Goal: Information Seeking & Learning: Check status

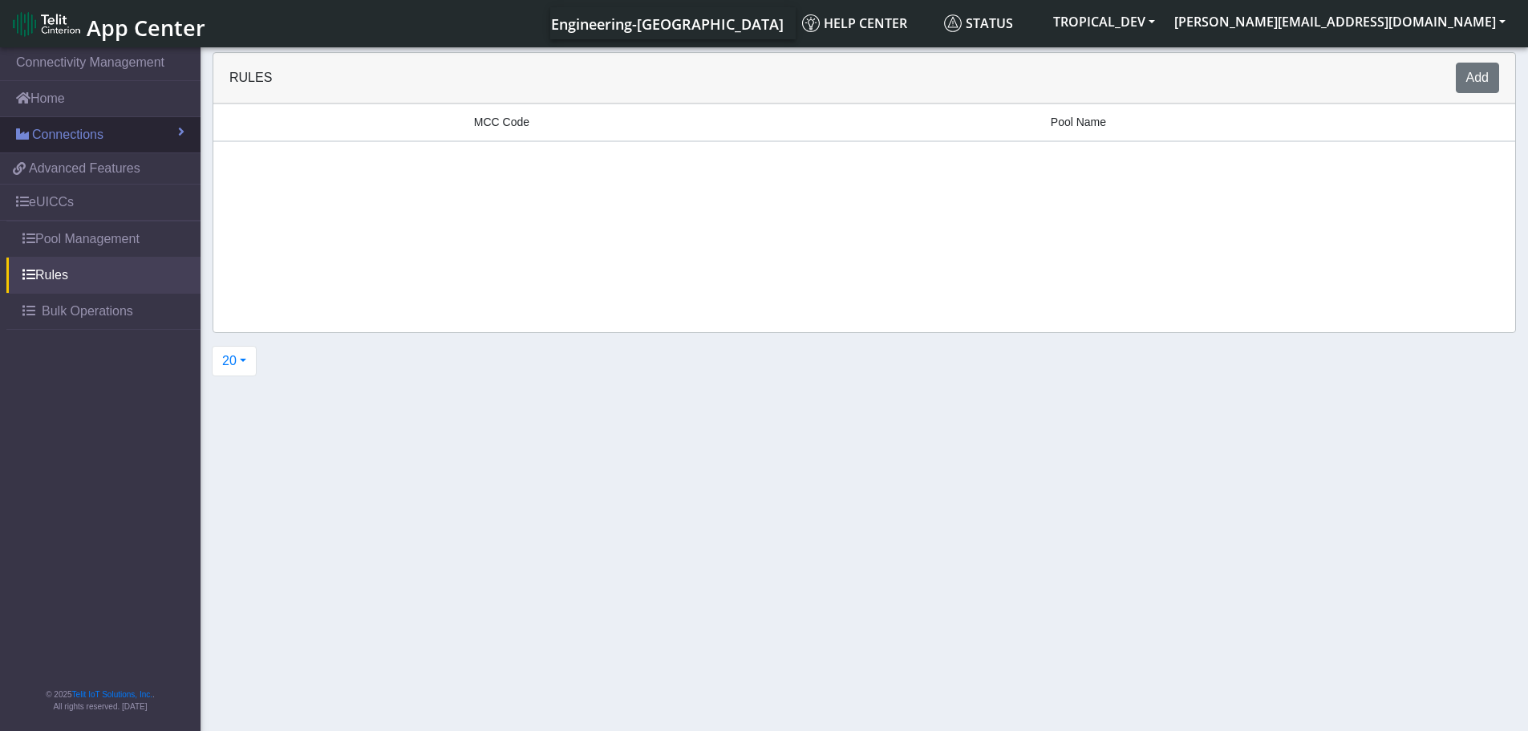
click at [85, 140] on span "Connections" at bounding box center [67, 134] width 71 height 19
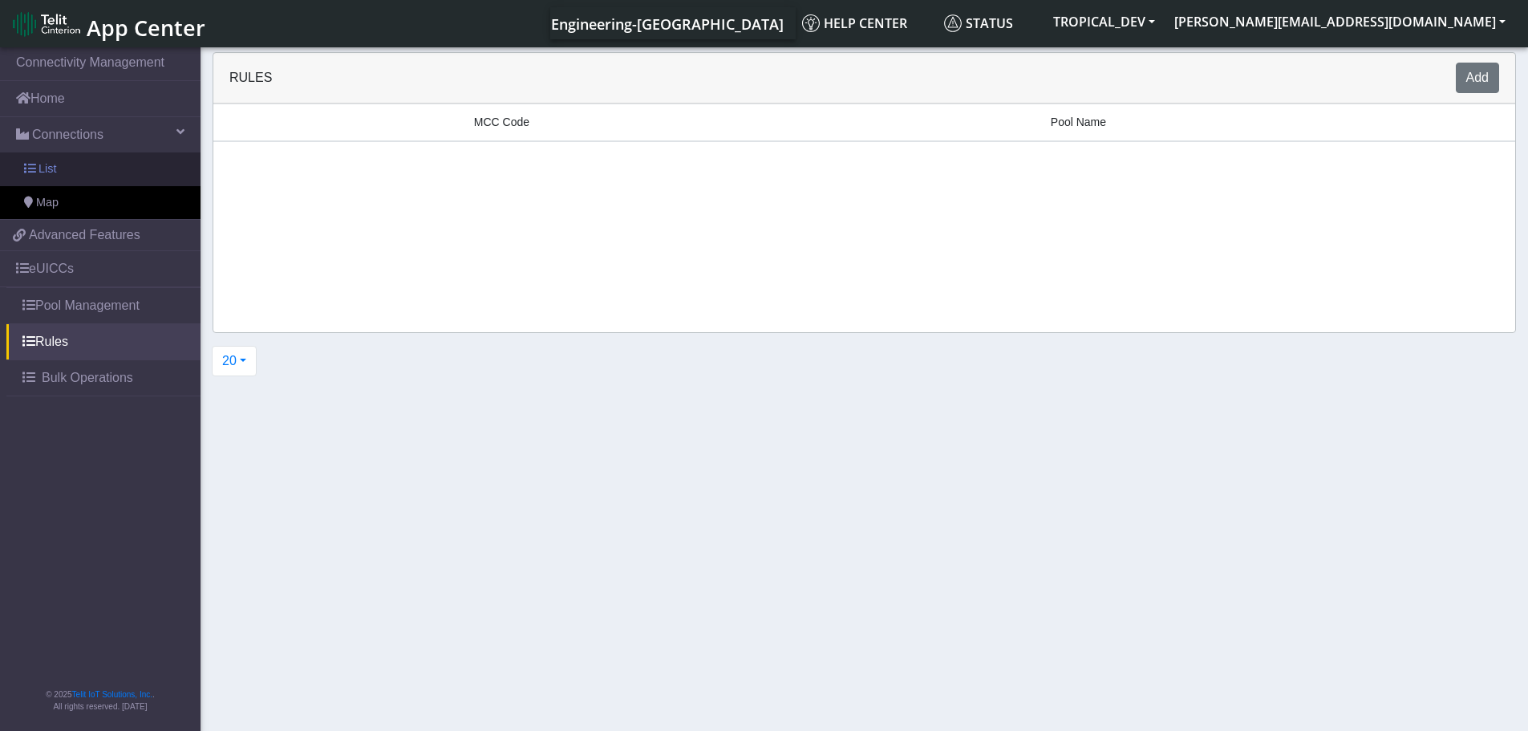
click at [79, 164] on link "List" at bounding box center [100, 169] width 200 height 34
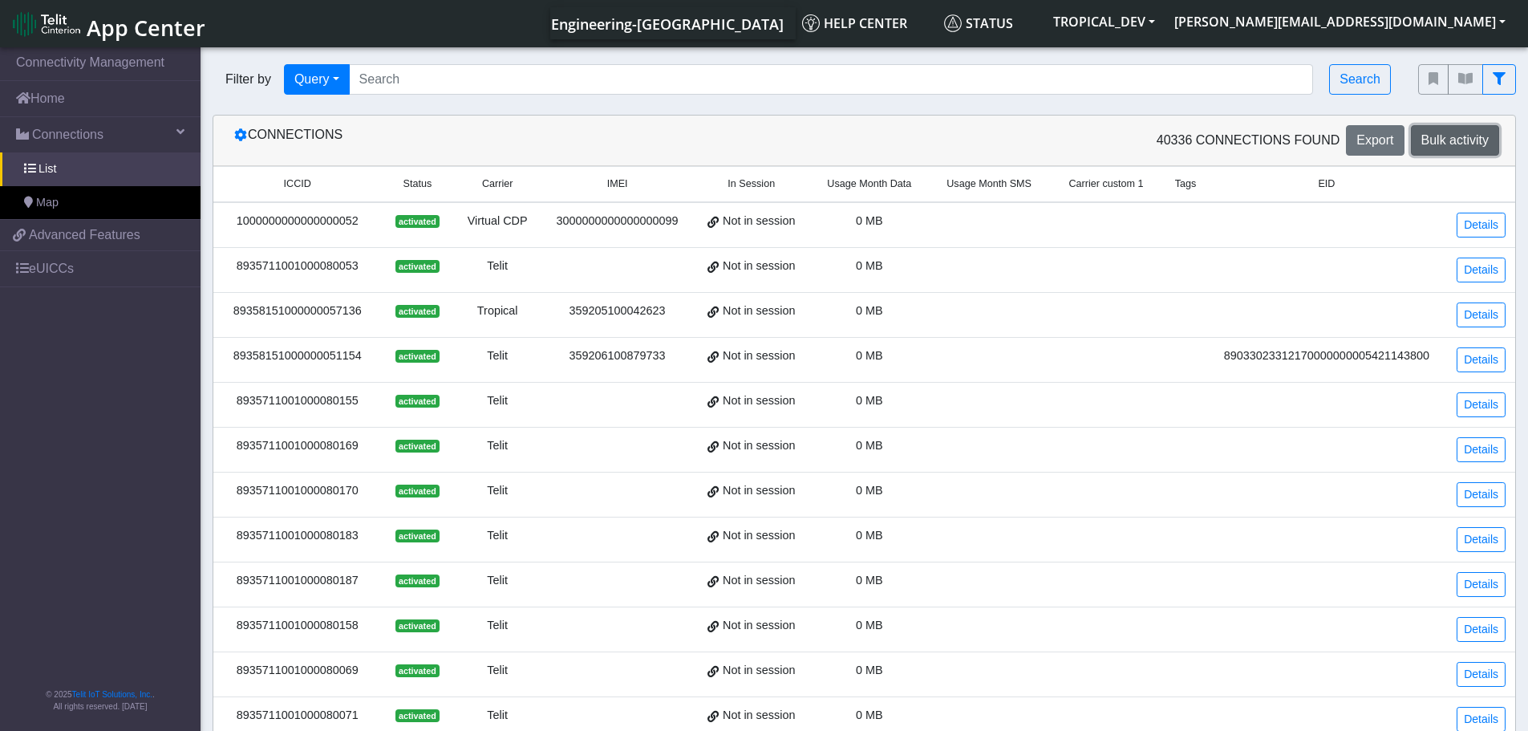
click at [1460, 136] on span "Bulk activity" at bounding box center [1454, 140] width 67 height 14
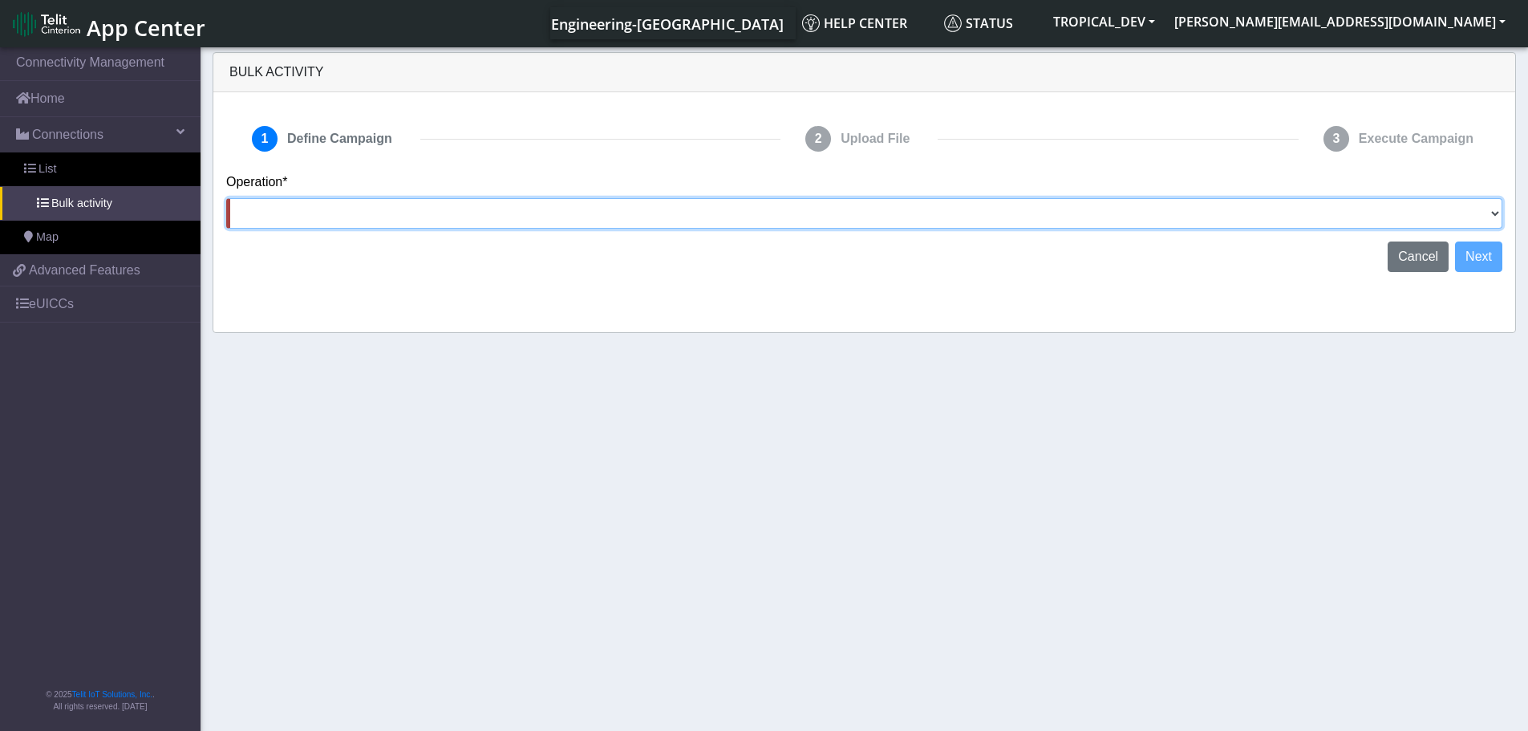
click at [693, 213] on select "Activate [PERSON_NAME] Deactivate [PERSON_NAME] Add Tags Remove Tags Advanced" at bounding box center [864, 213] width 1276 height 30
select select "text.advanced"
click at [226, 198] on select "Activate [PERSON_NAME] Deactivate [PERSON_NAME] Add Tags Remove Tags Advanced" at bounding box center [864, 213] width 1276 height 30
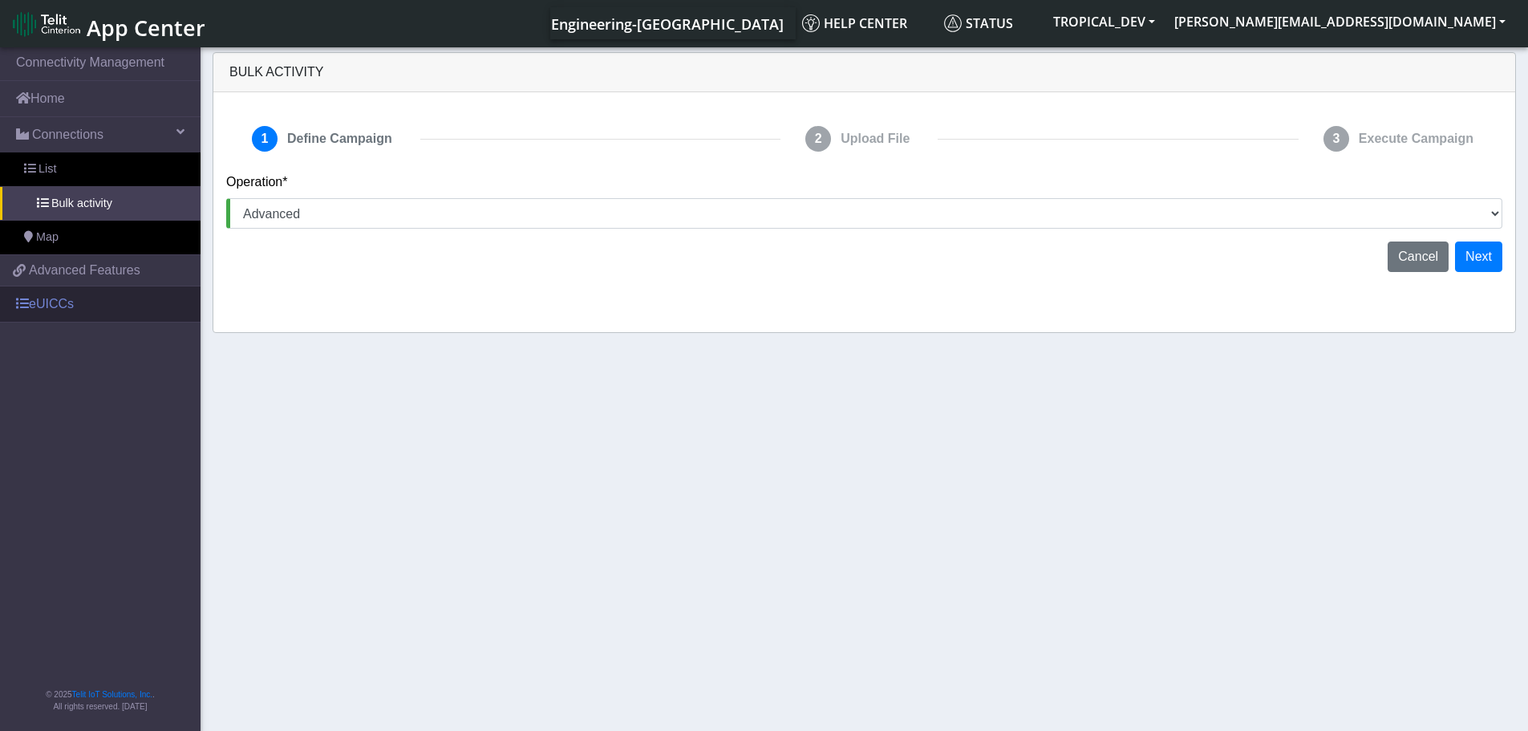
click at [111, 297] on link "eUICCs" at bounding box center [100, 303] width 200 height 35
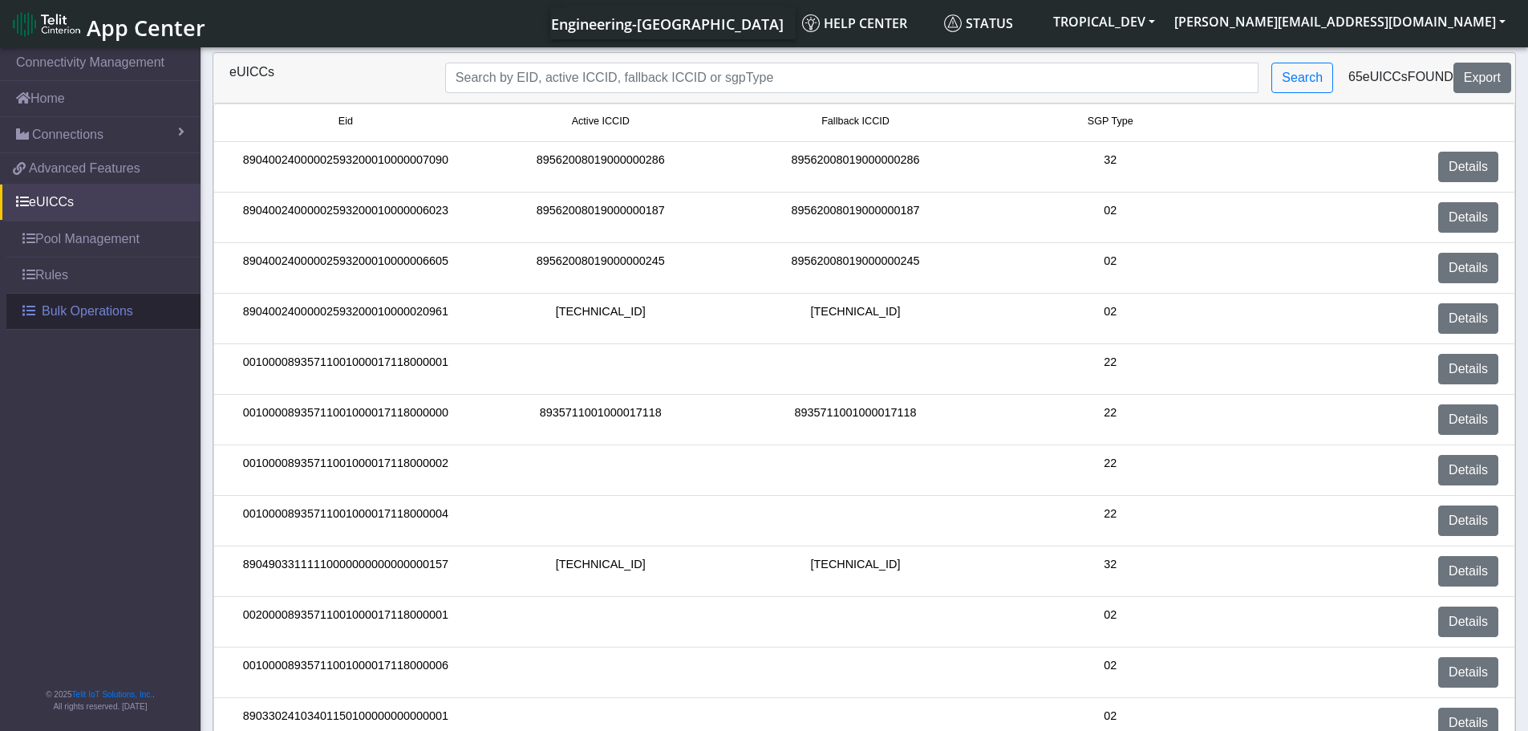
click at [96, 315] on span "Bulk Operations" at bounding box center [87, 311] width 91 height 19
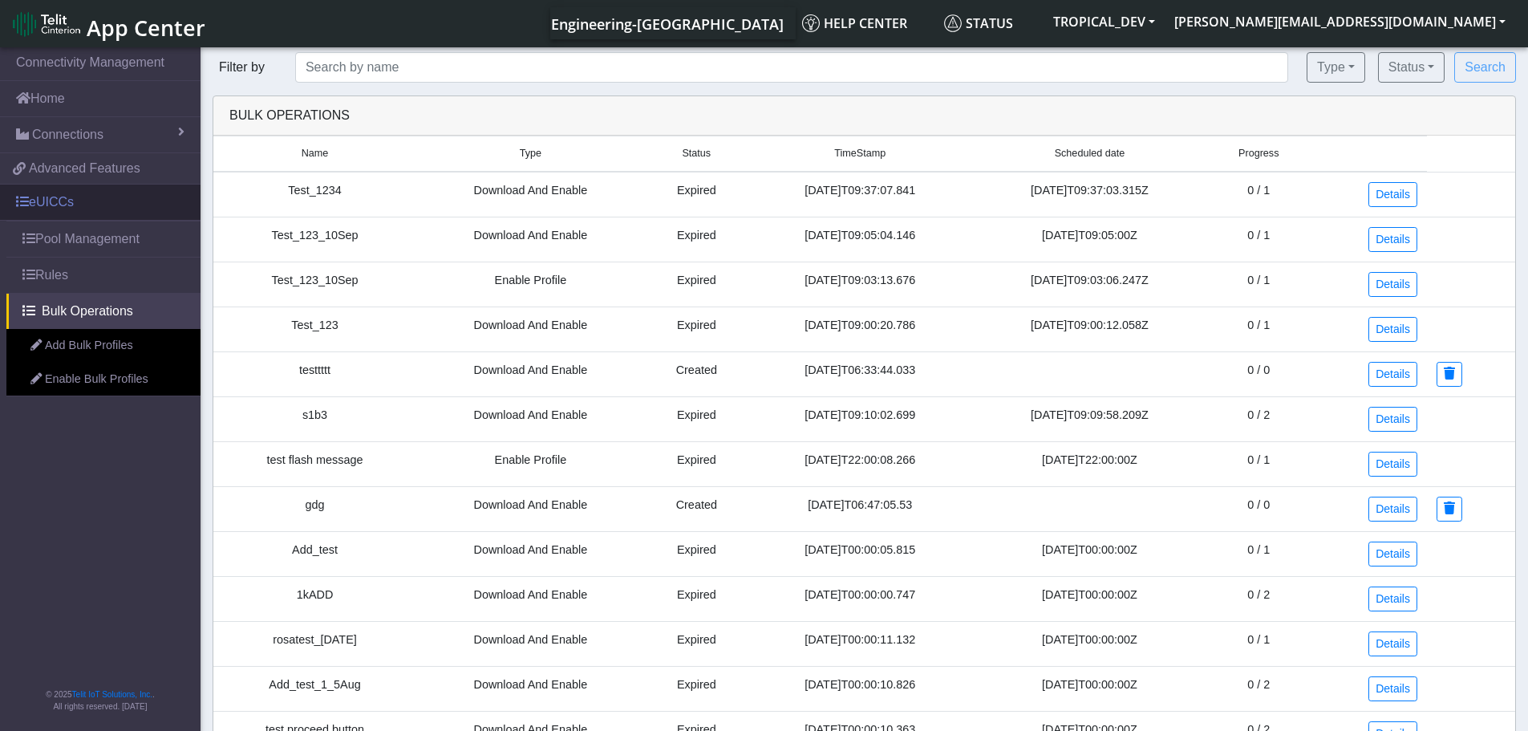
click at [84, 215] on link "eUICCs" at bounding box center [100, 201] width 200 height 35
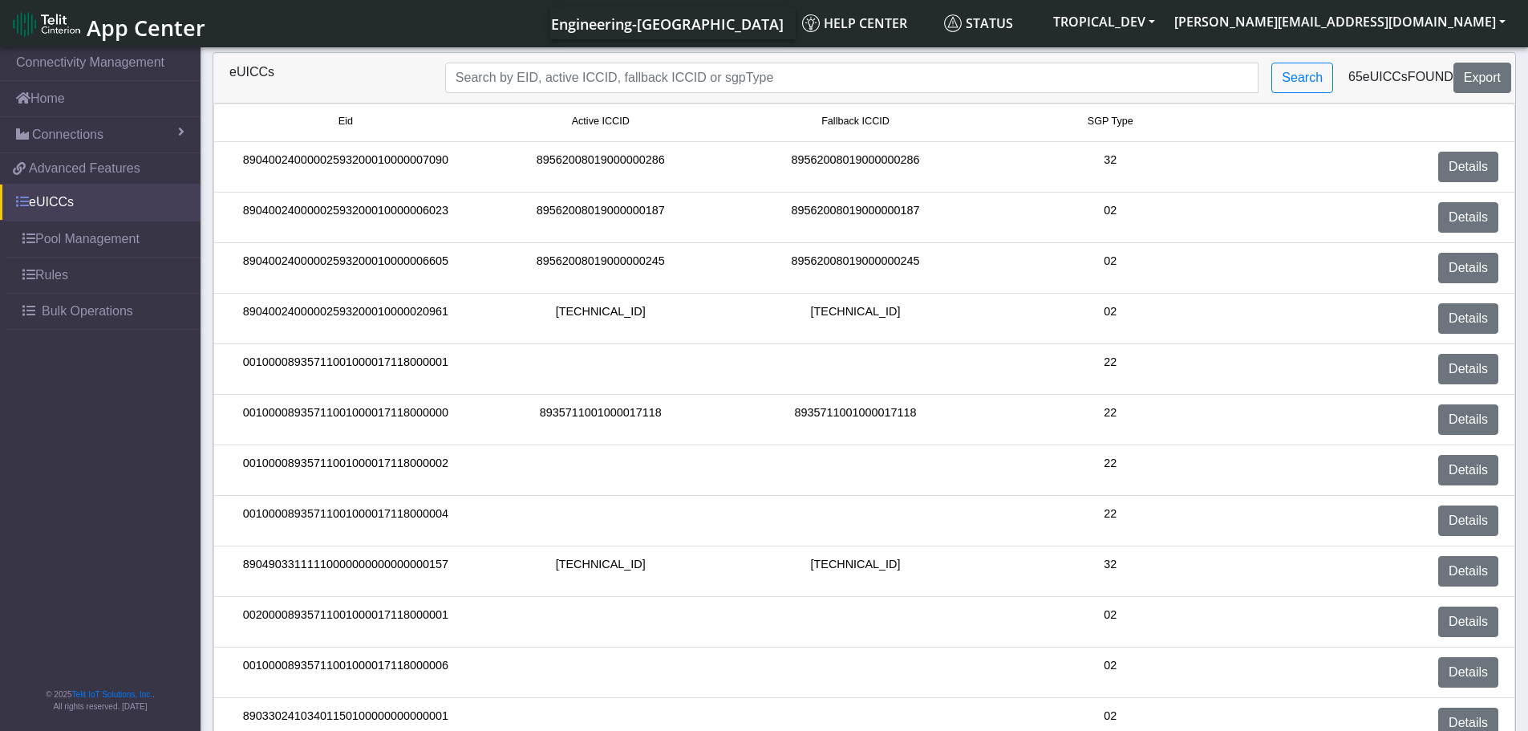
click at [63, 202] on link "eUICCs" at bounding box center [100, 201] width 200 height 35
click at [59, 235] on link "Pool Management" at bounding box center [103, 238] width 194 height 35
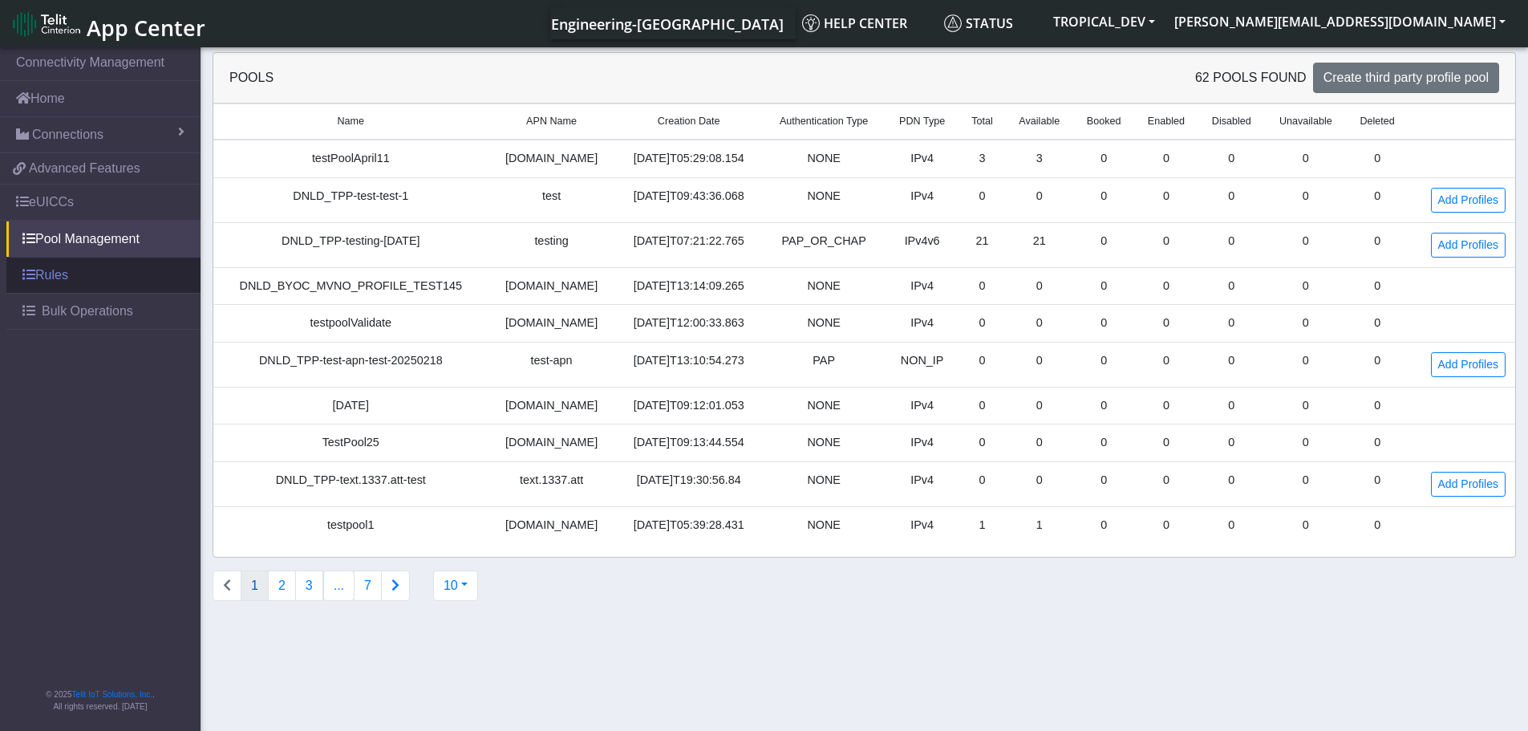
click at [57, 274] on link "Rules" at bounding box center [103, 274] width 194 height 35
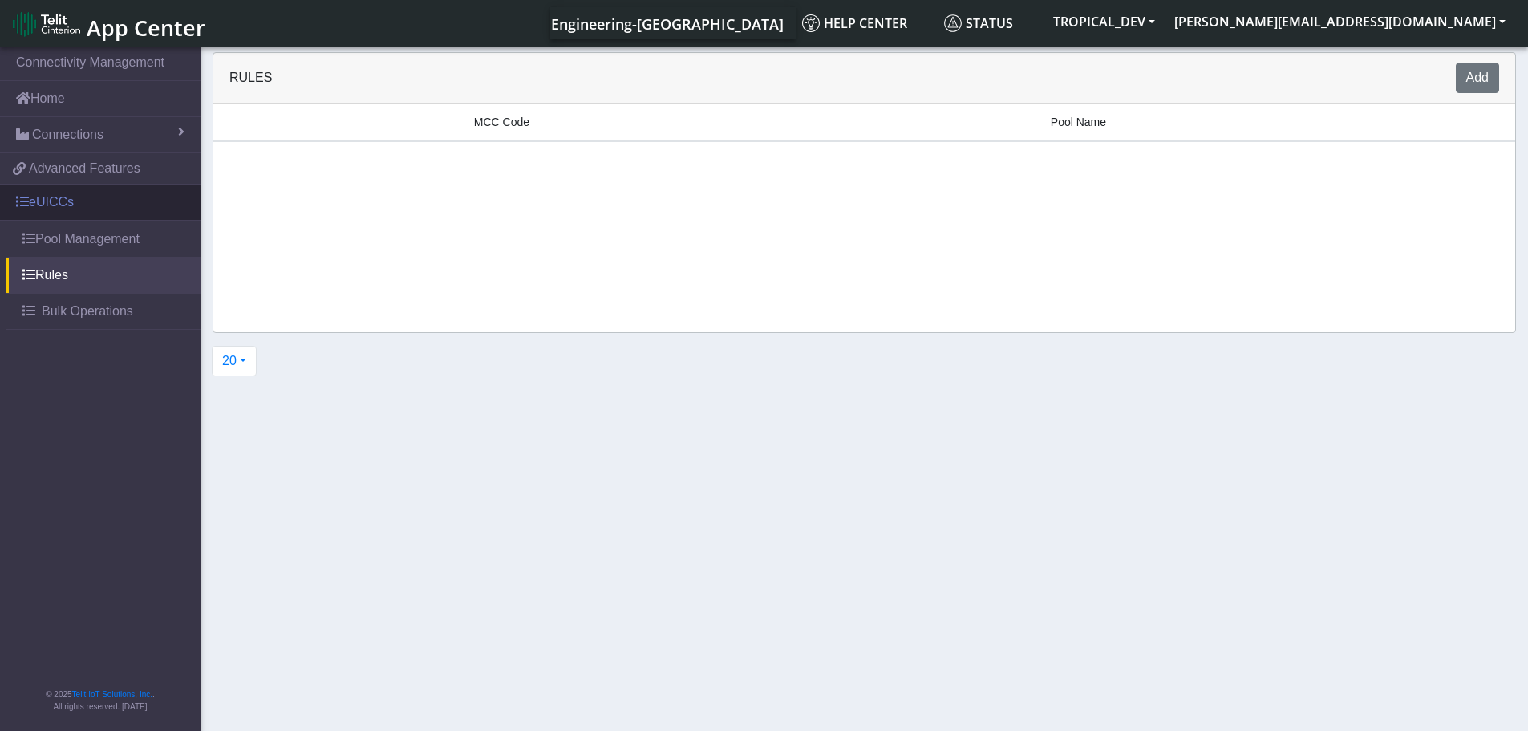
click at [95, 196] on link "eUICCs" at bounding box center [100, 201] width 200 height 35
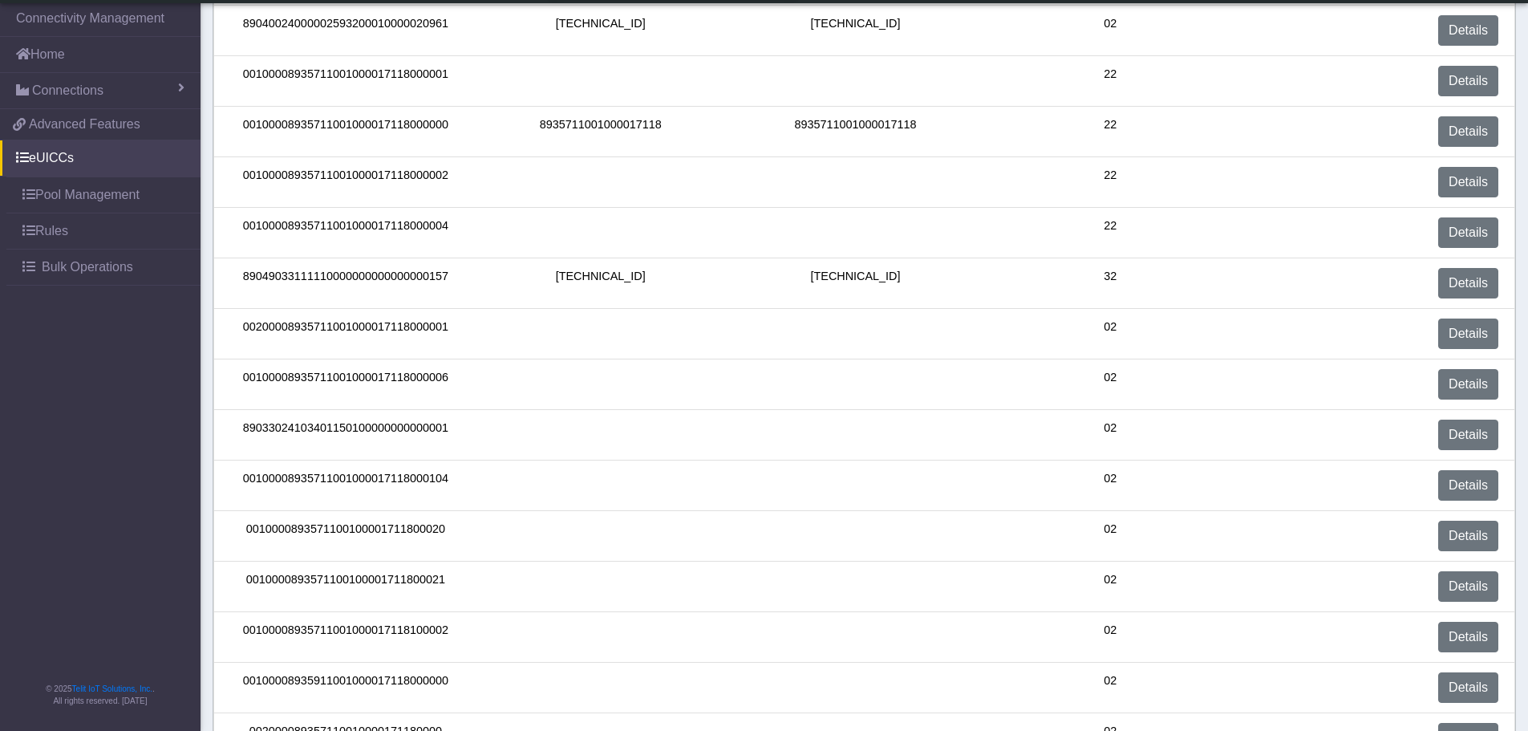
scroll to position [448, 0]
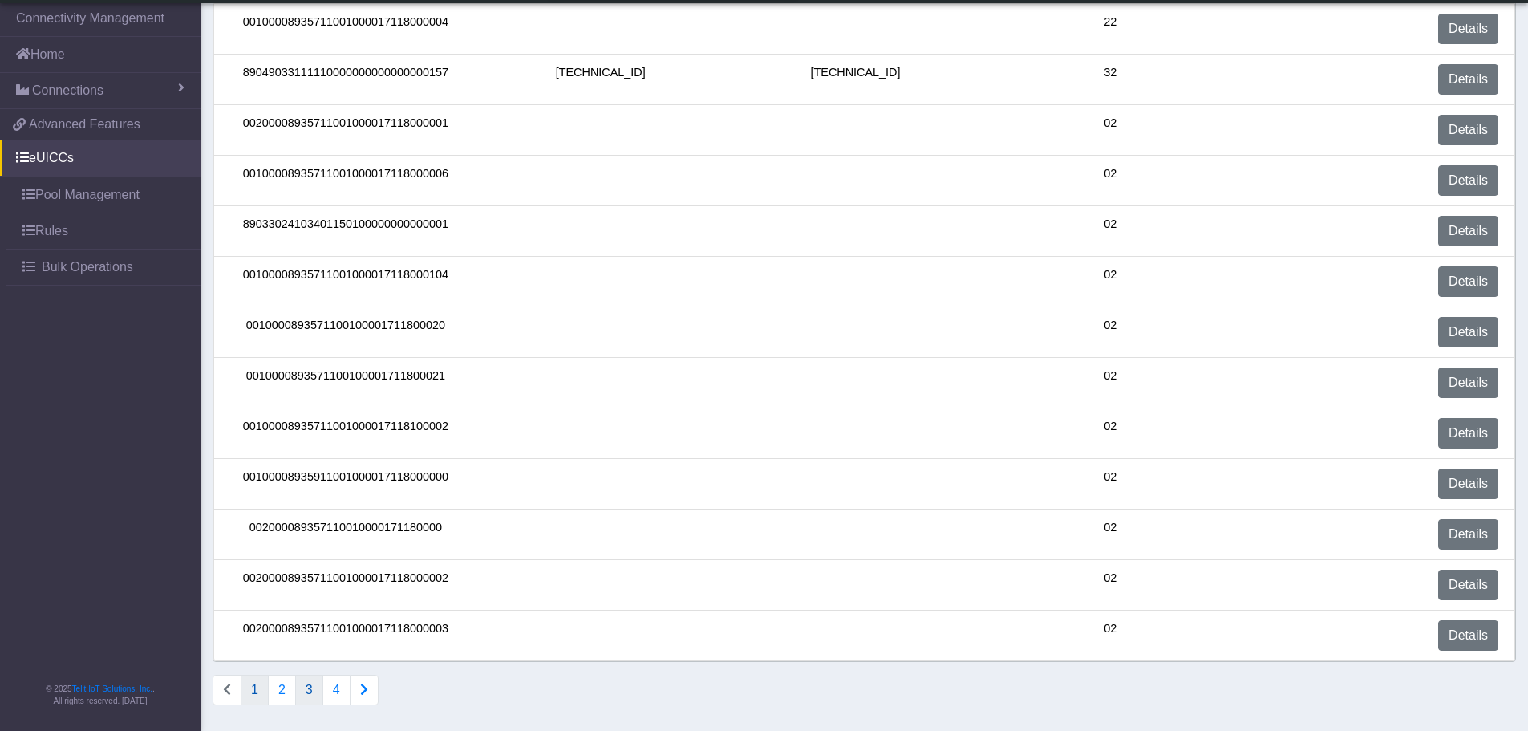
click at [310, 696] on button "3" at bounding box center [309, 689] width 28 height 30
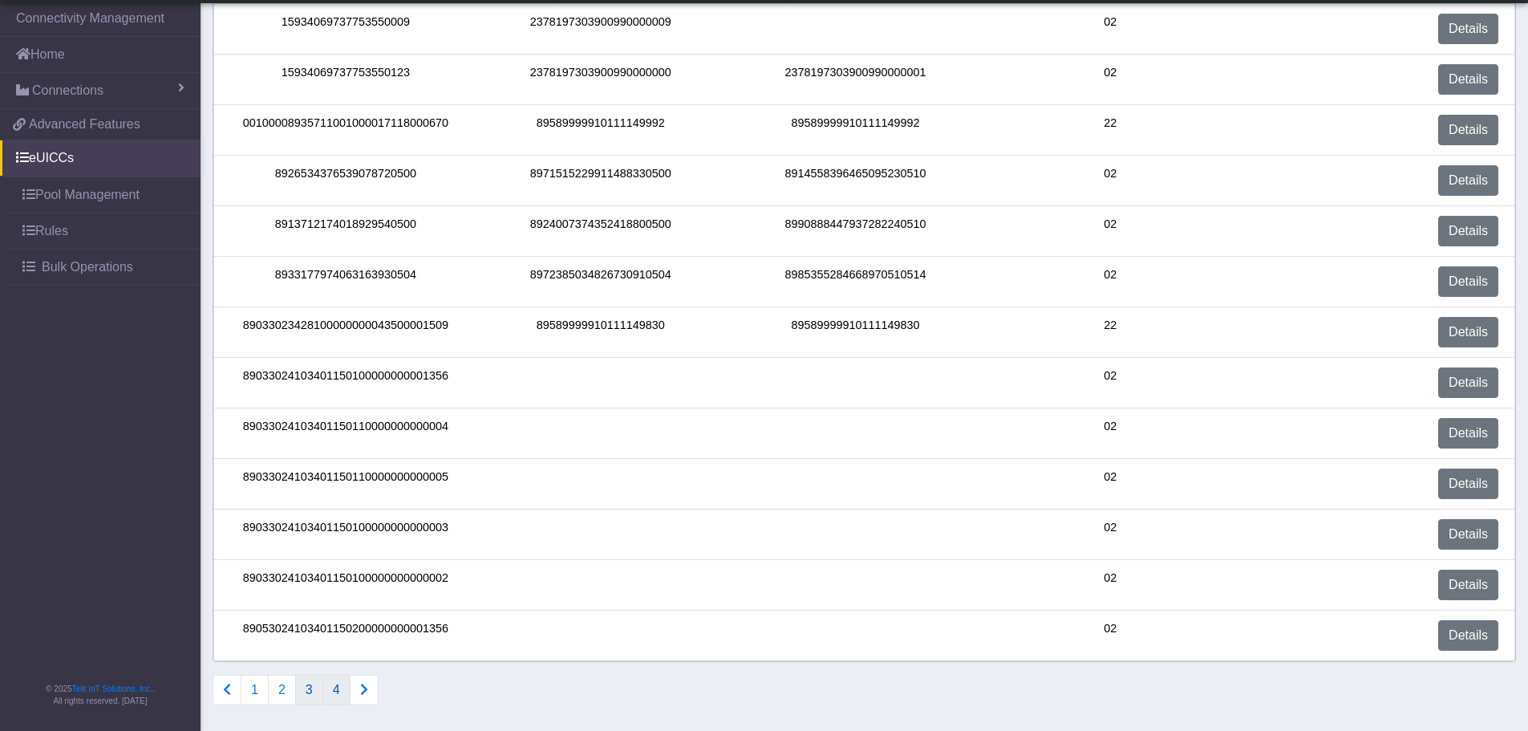
click at [336, 689] on button "4" at bounding box center [336, 689] width 28 height 30
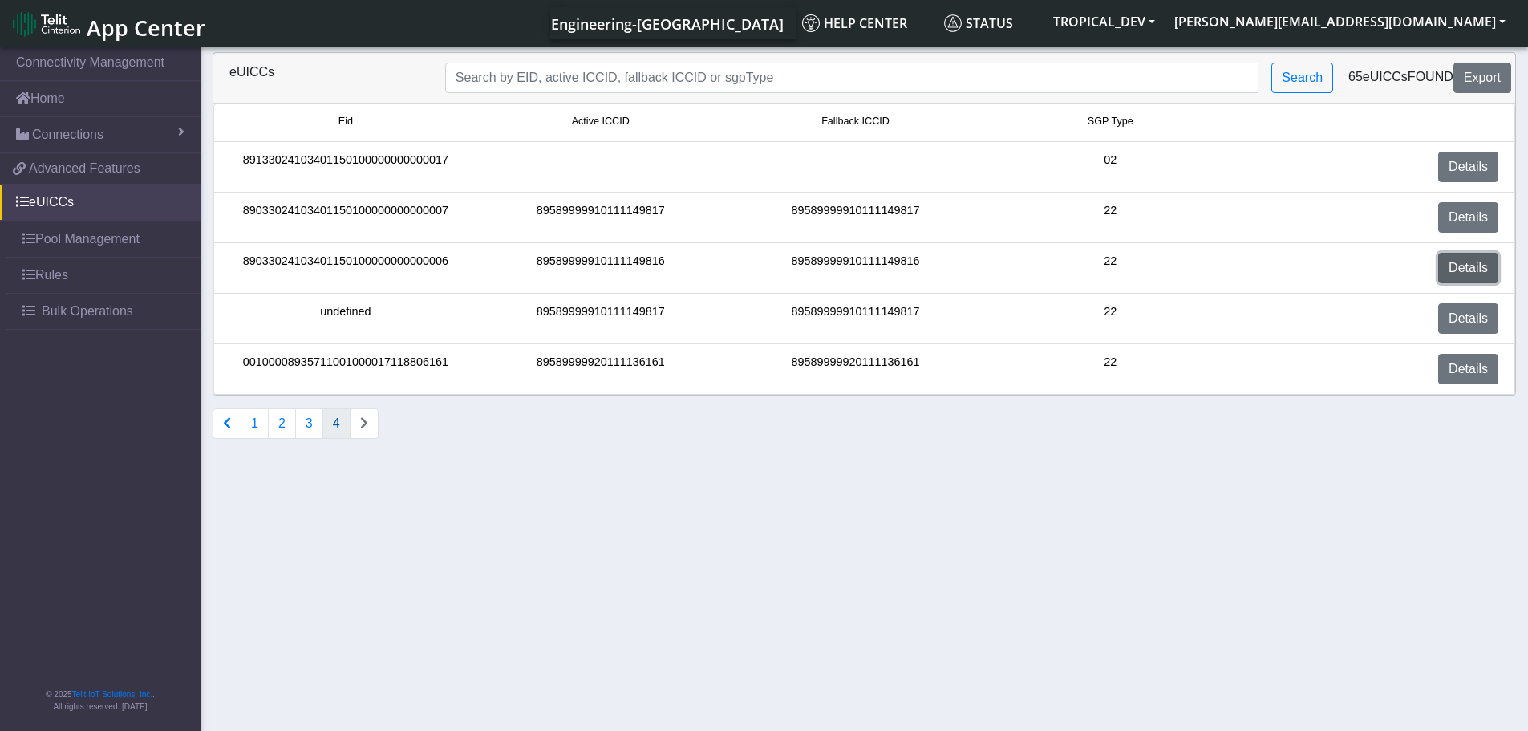
click at [1469, 261] on link "Details" at bounding box center [1468, 268] width 60 height 30
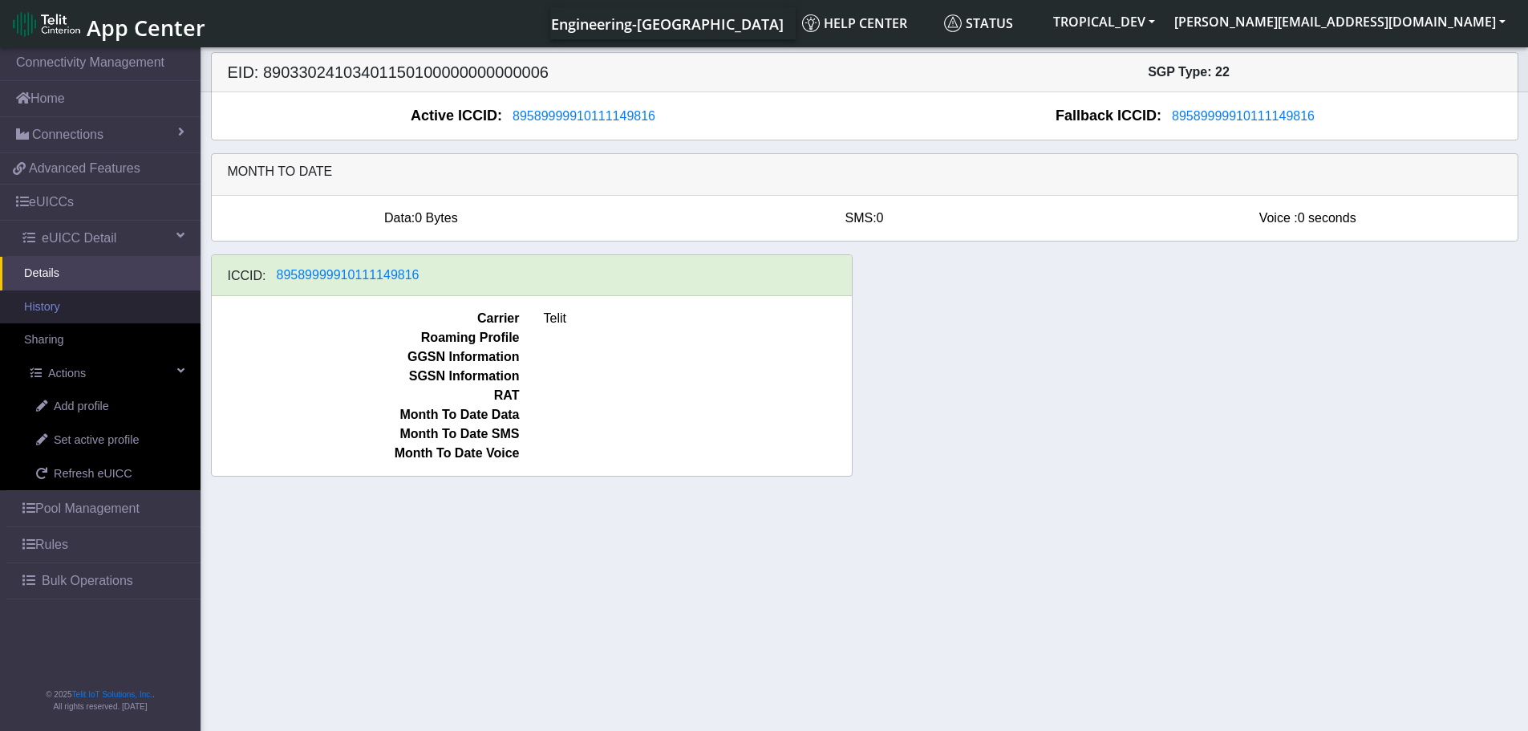
click at [64, 312] on link "History" at bounding box center [100, 307] width 200 height 34
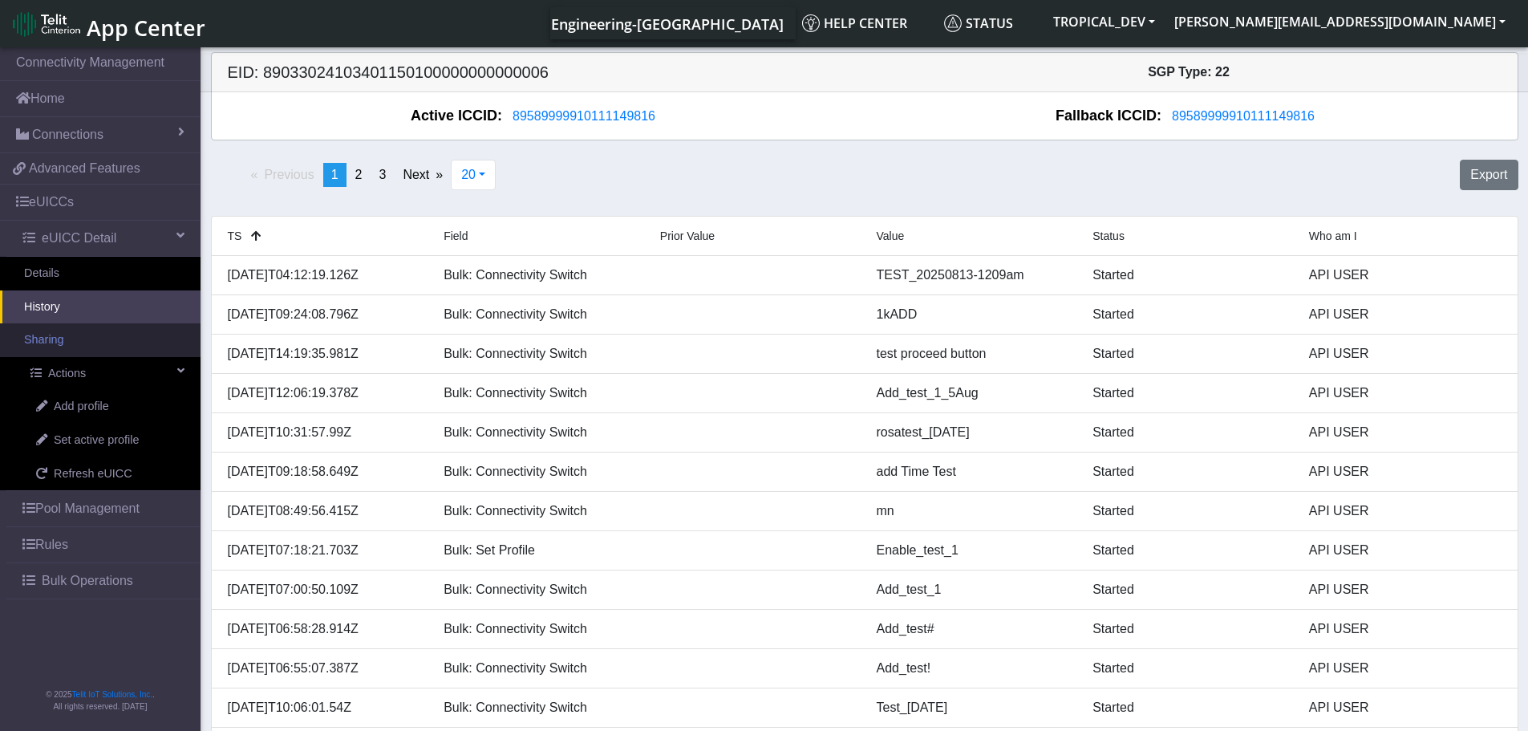
click at [58, 338] on link "Sharing" at bounding box center [100, 340] width 200 height 34
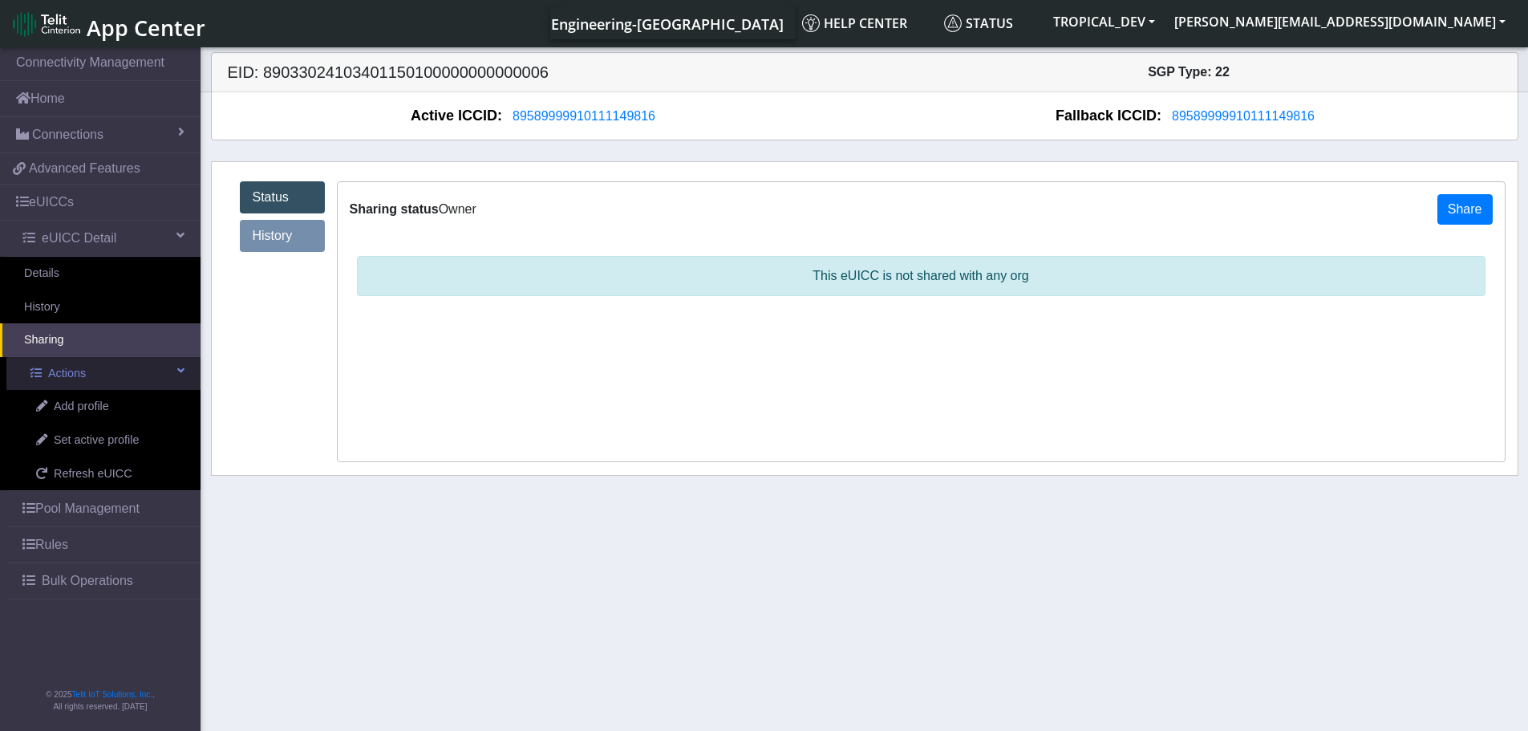
click at [84, 369] on span "Actions" at bounding box center [67, 374] width 38 height 18
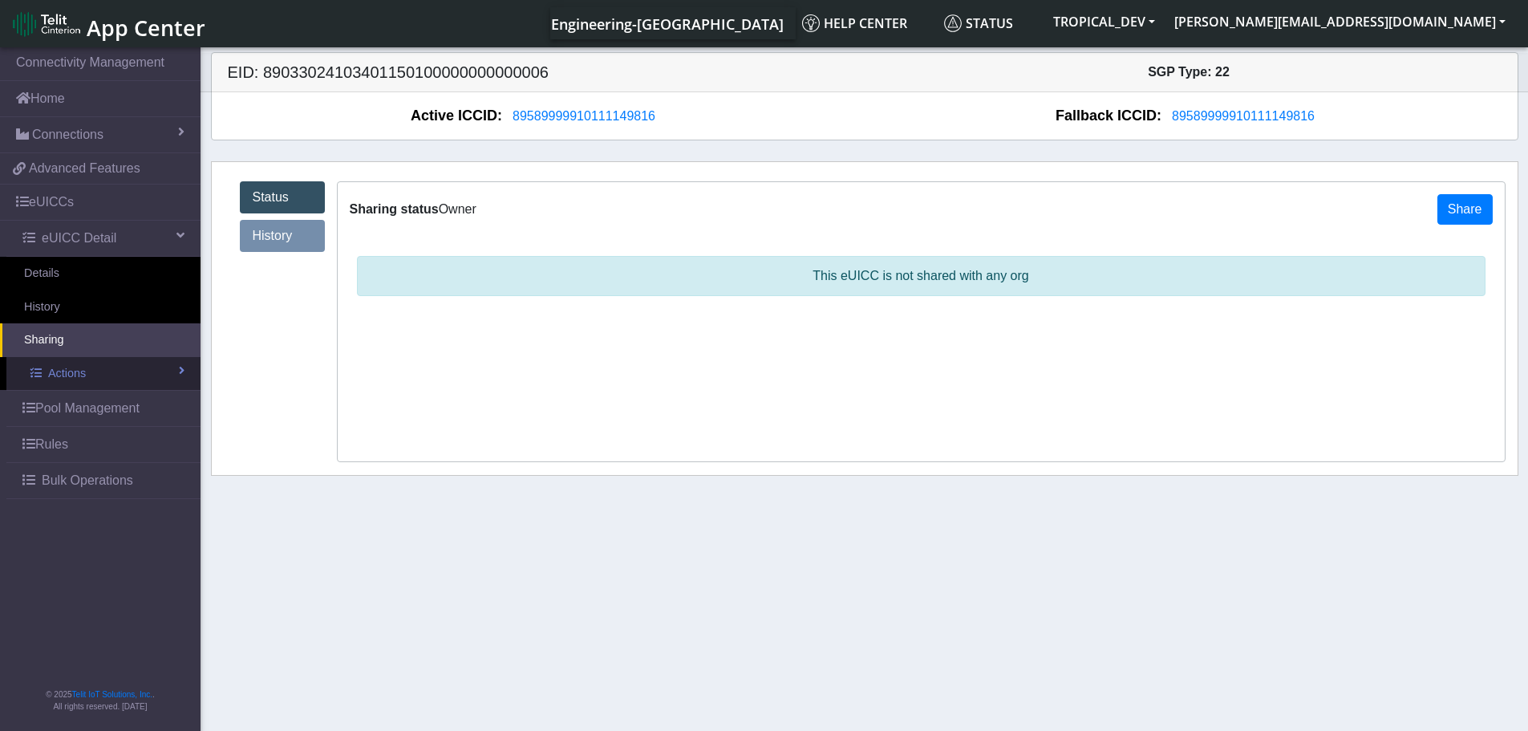
click at [84, 369] on span "Actions" at bounding box center [67, 374] width 38 height 18
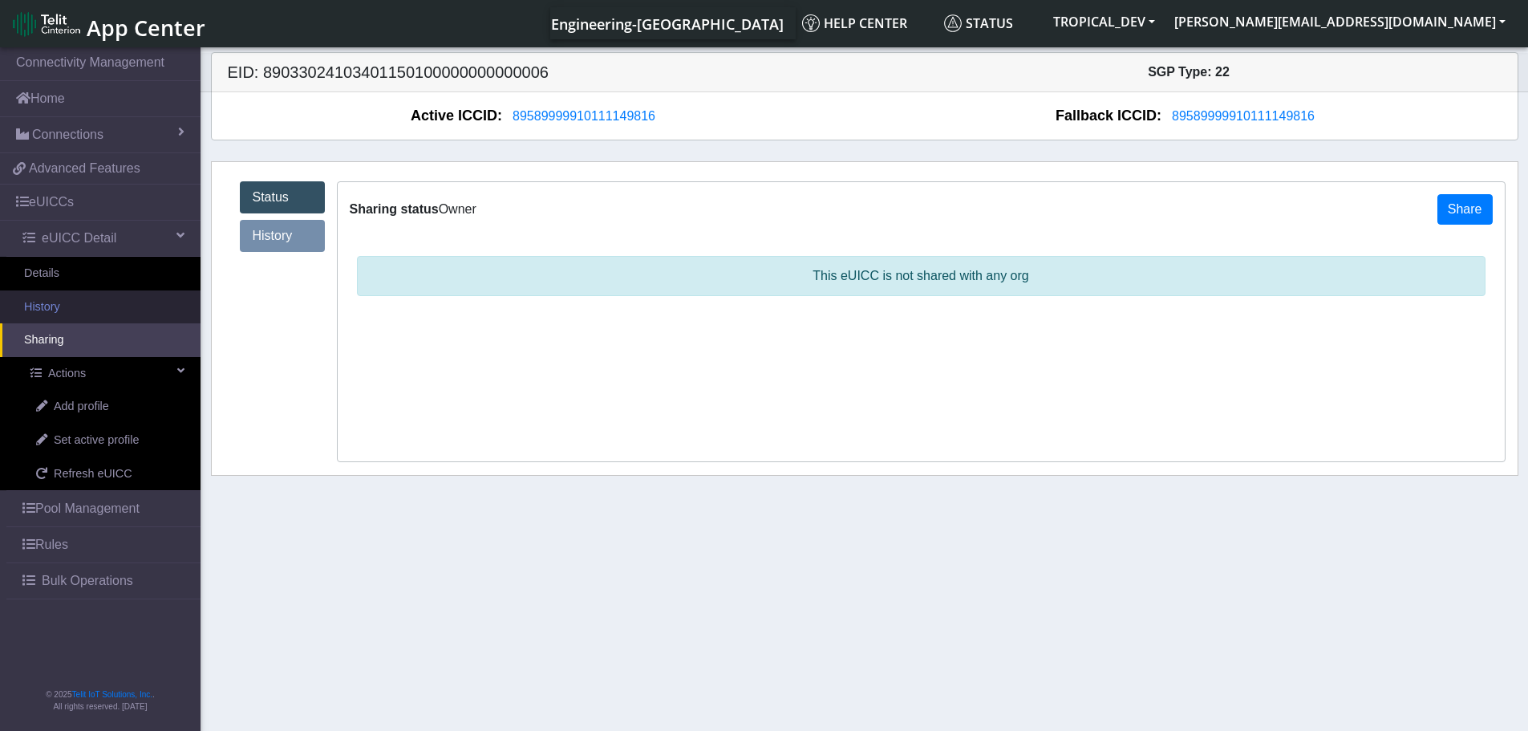
click at [67, 310] on link "History" at bounding box center [100, 307] width 200 height 34
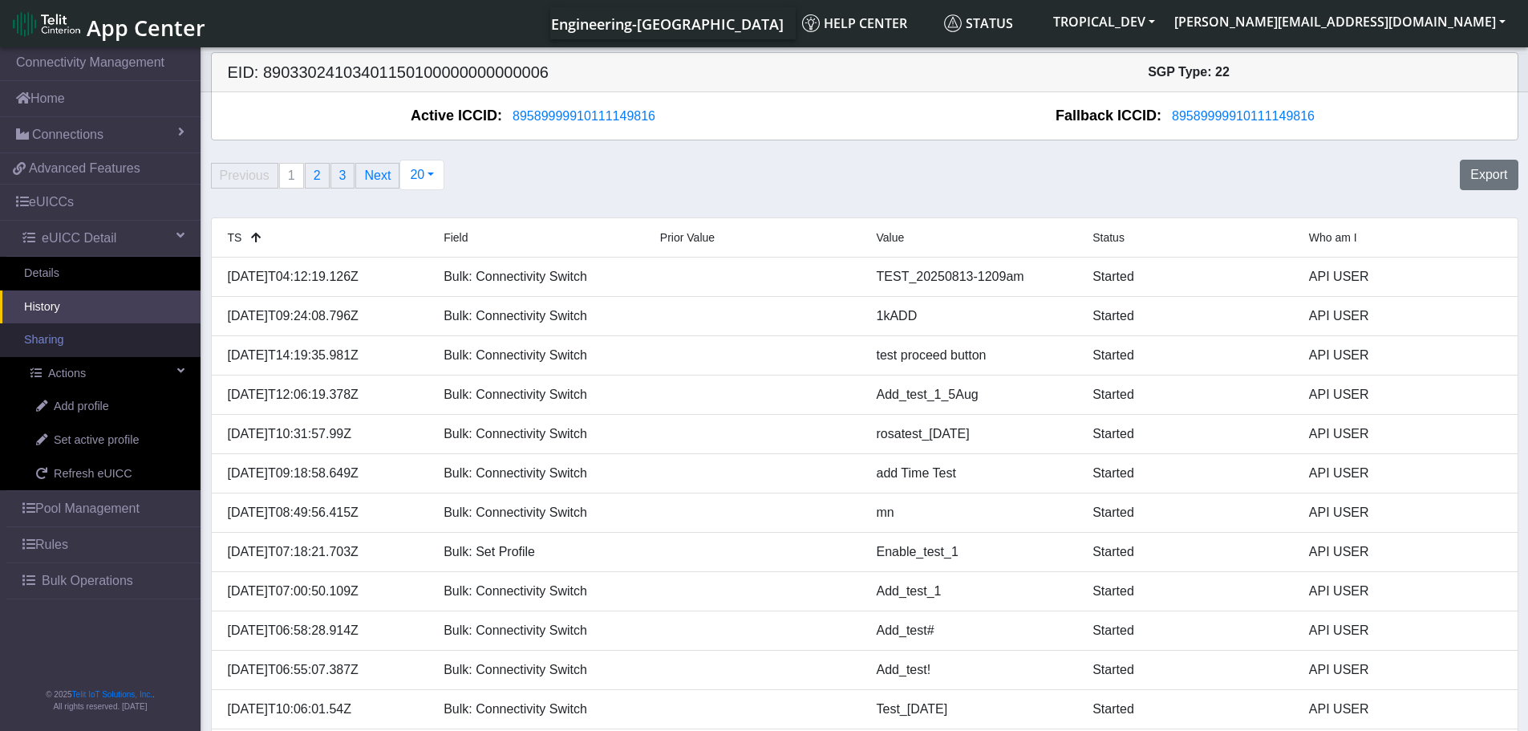
click at [91, 338] on link "Sharing" at bounding box center [100, 340] width 200 height 34
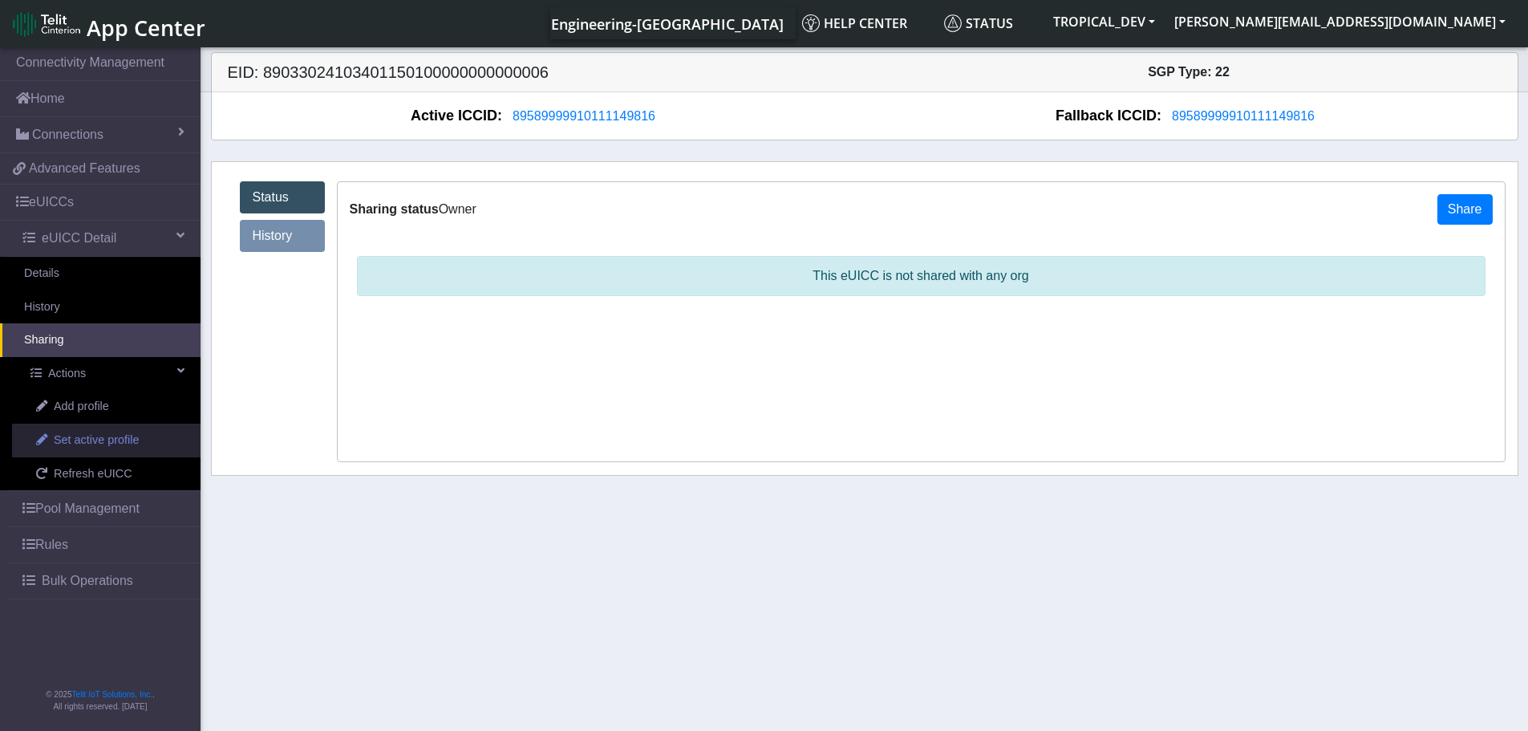
click at [58, 443] on span "Set active profile" at bounding box center [96, 440] width 85 height 18
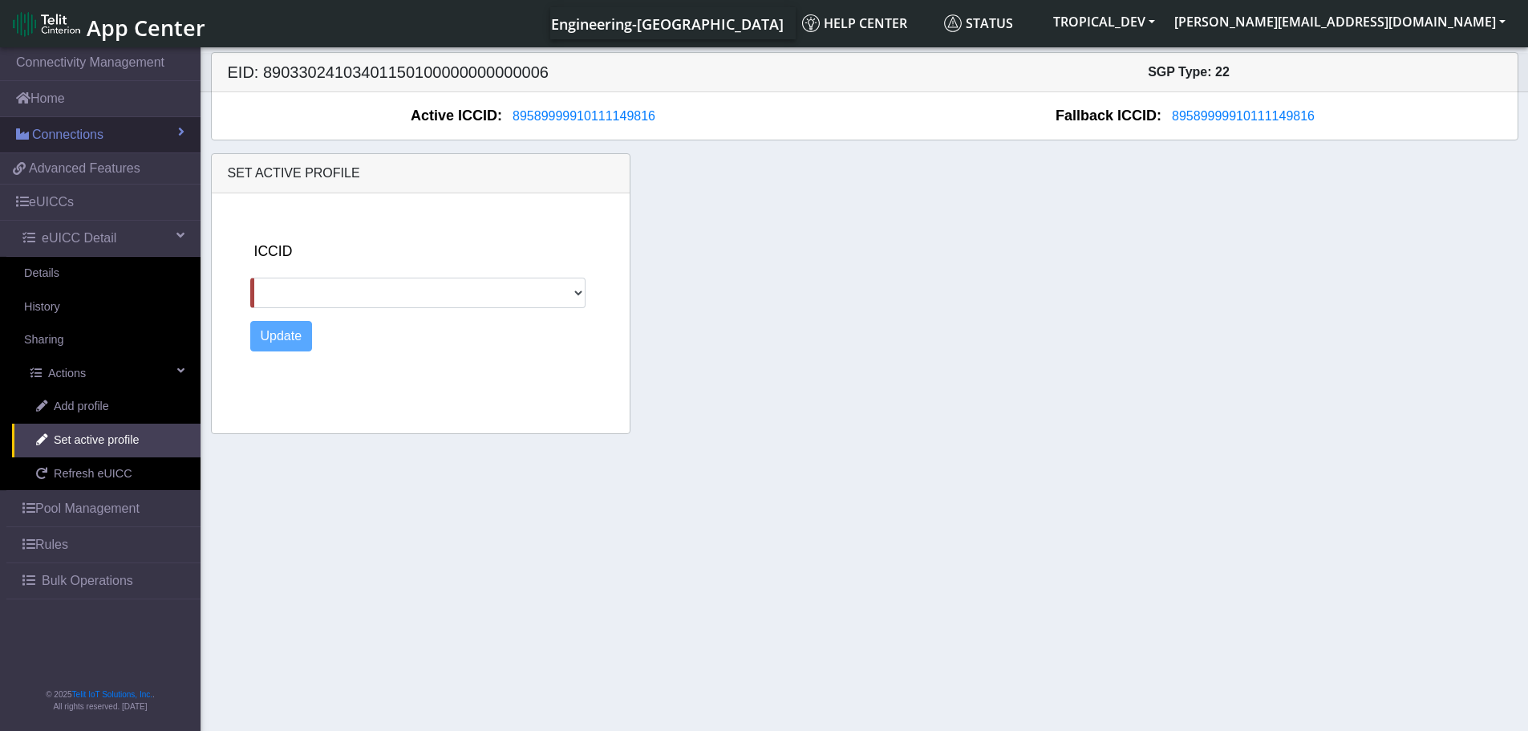
click at [59, 133] on span "Connections" at bounding box center [67, 134] width 71 height 19
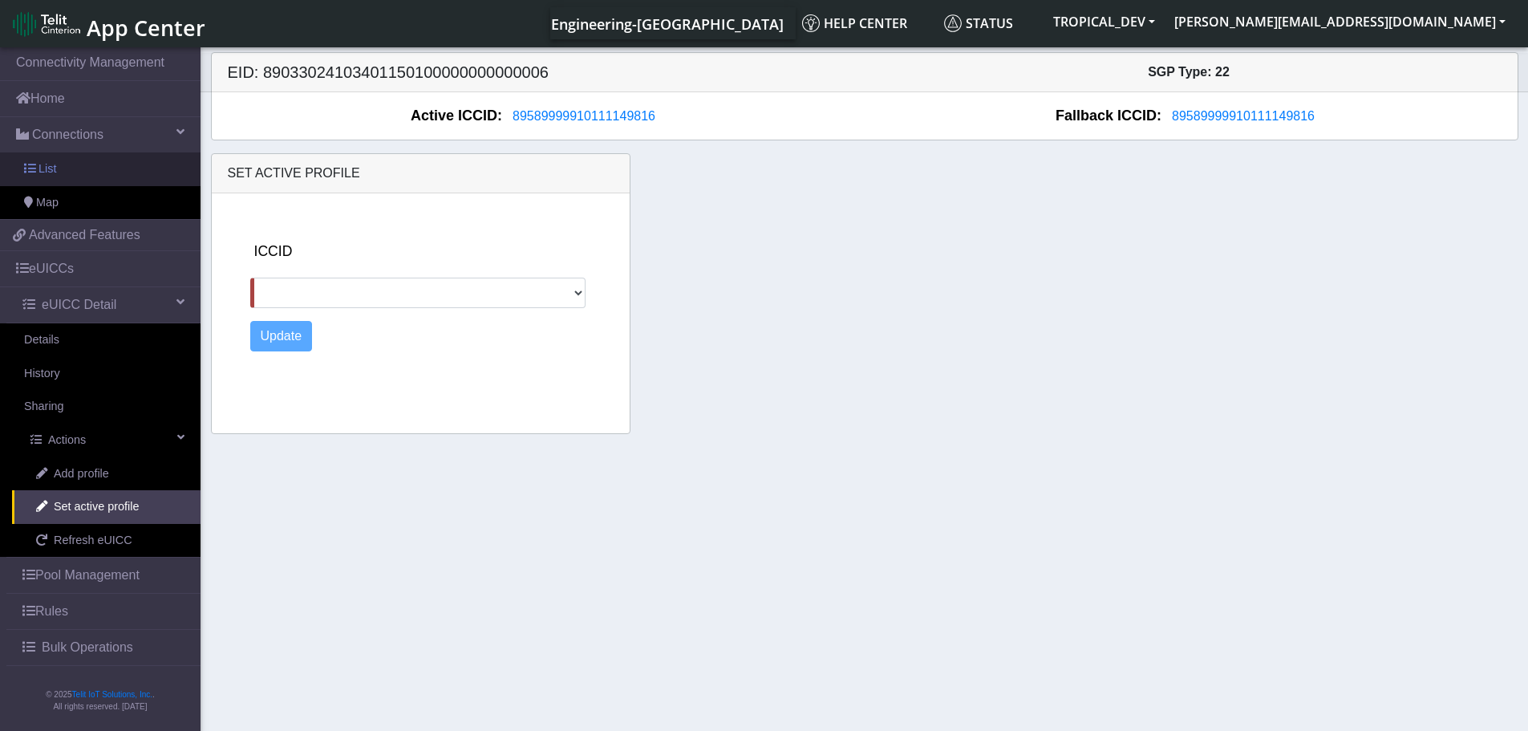
click at [61, 161] on link "List" at bounding box center [100, 169] width 200 height 34
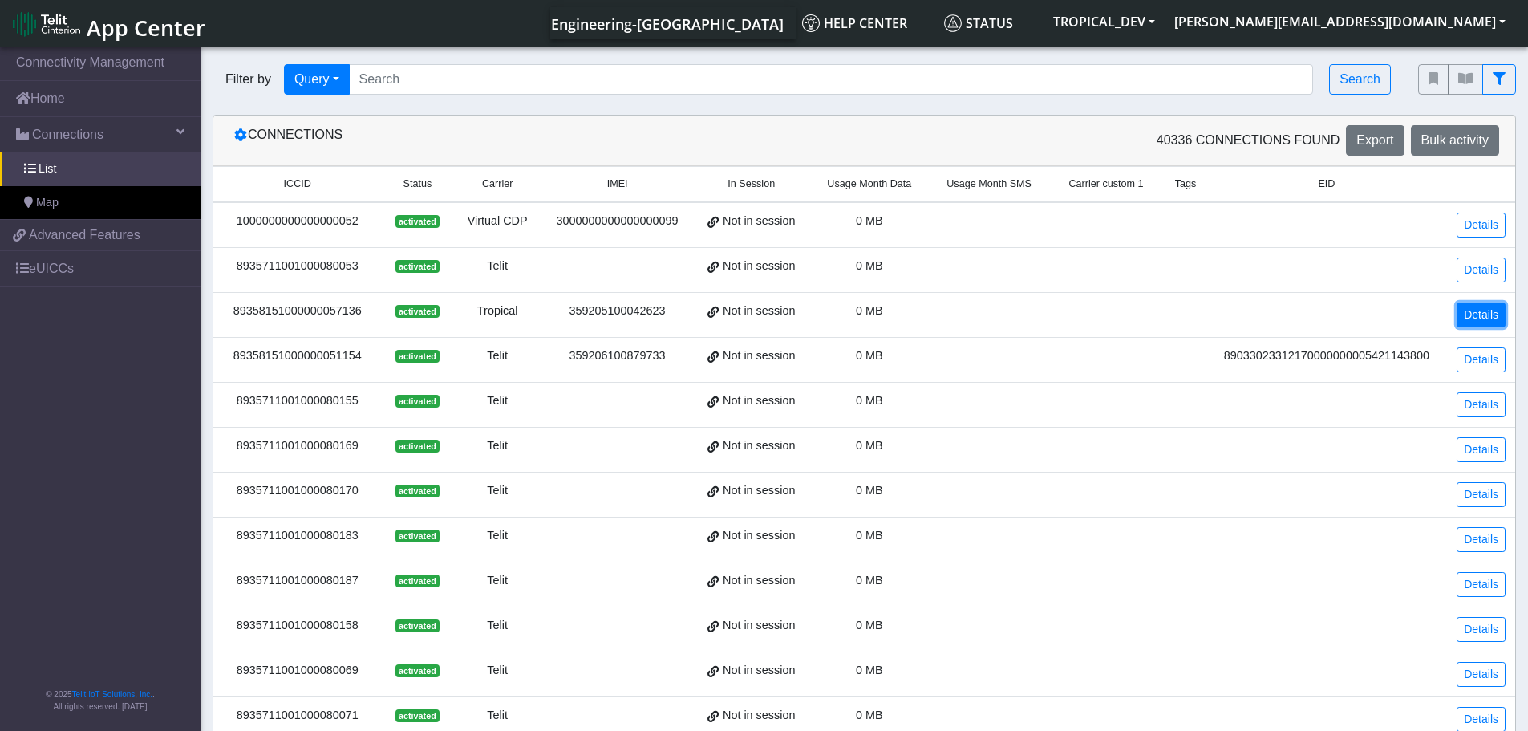
click at [1489, 311] on link "Details" at bounding box center [1480, 314] width 49 height 25
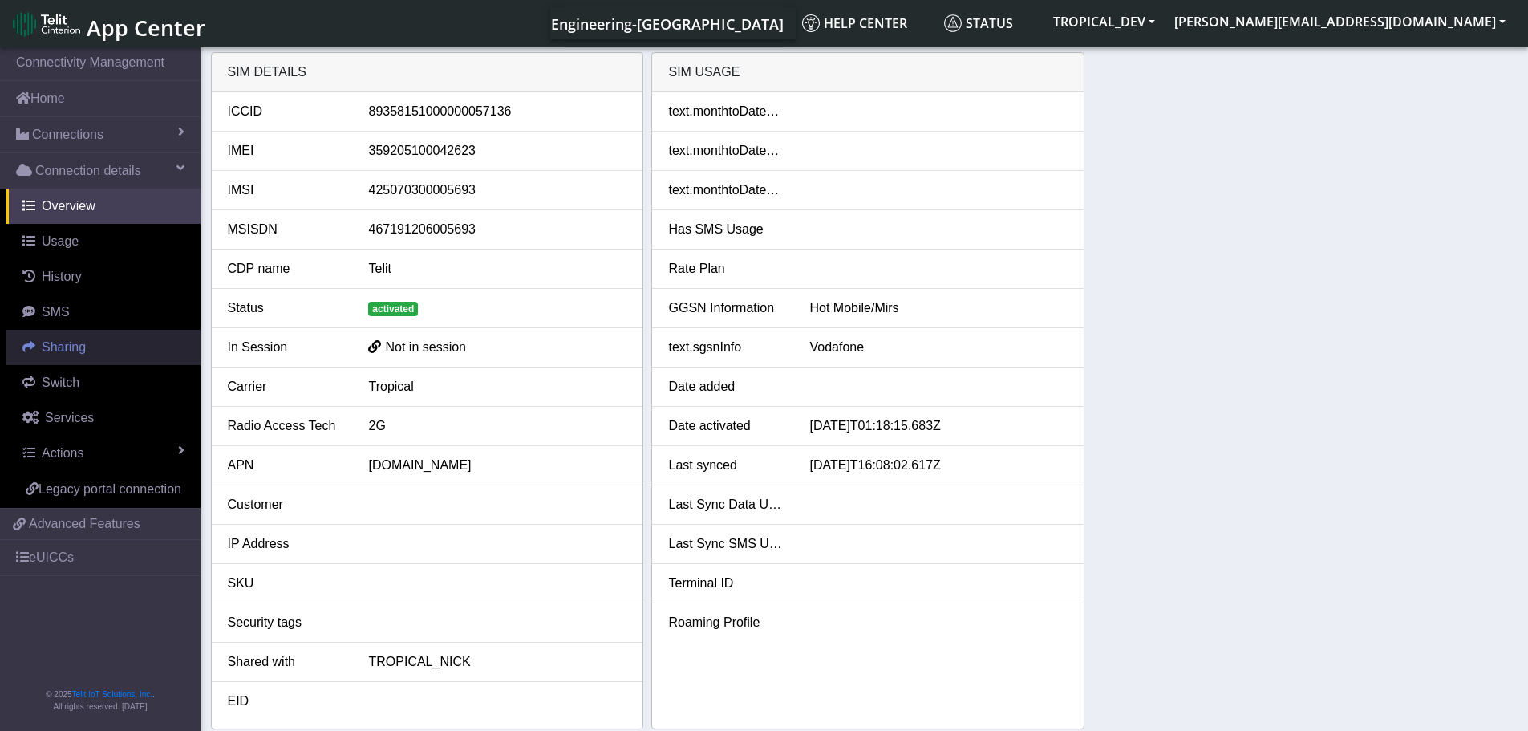
click at [82, 356] on link "Sharing" at bounding box center [103, 347] width 194 height 35
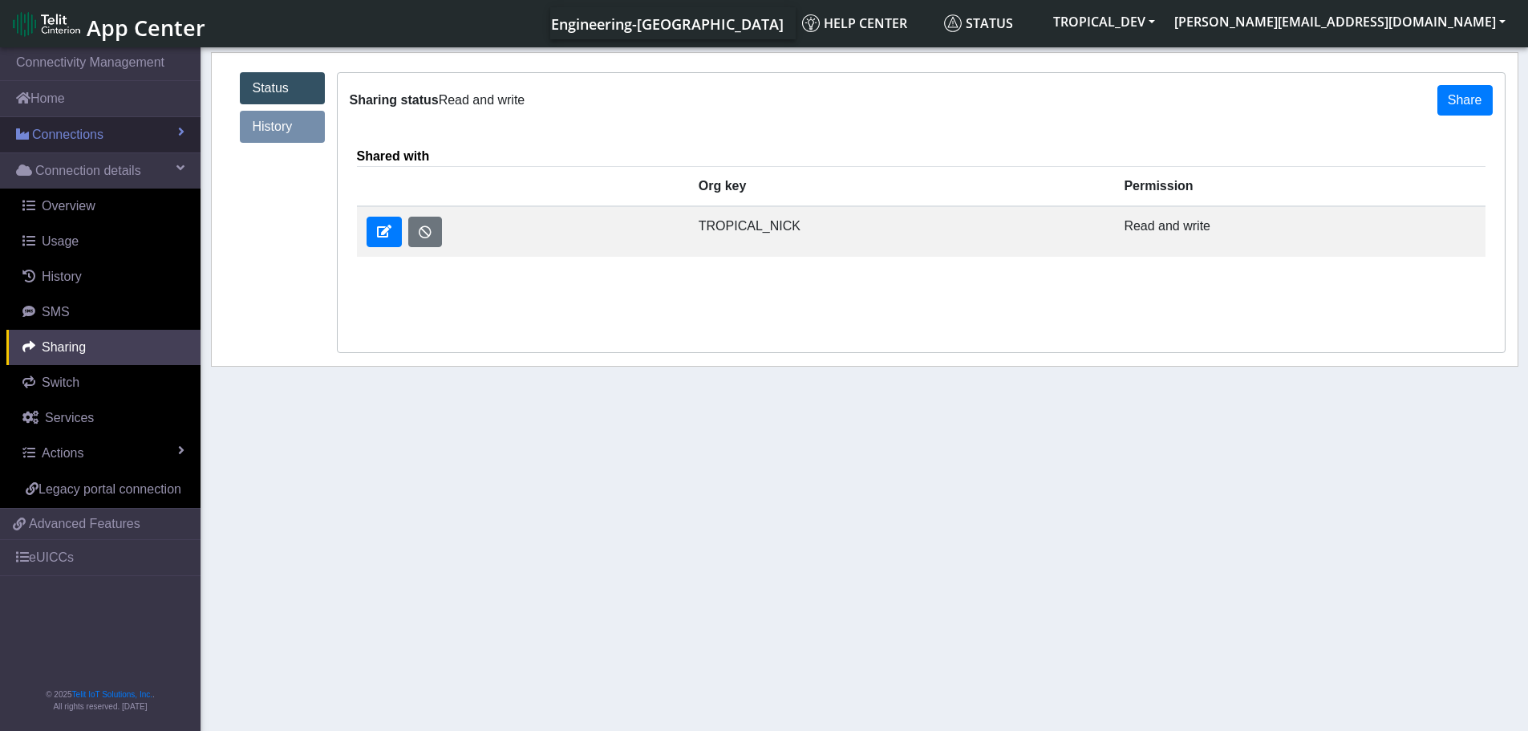
click at [97, 136] on span "Connections" at bounding box center [67, 134] width 71 height 19
